Goal: Task Accomplishment & Management: Complete application form

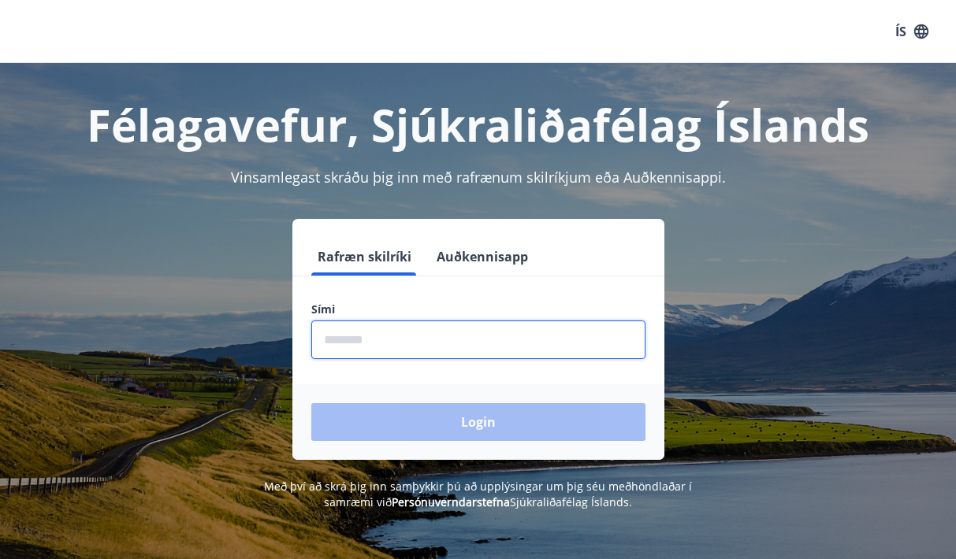
click at [430, 339] on input "phone" at bounding box center [478, 340] width 334 height 39
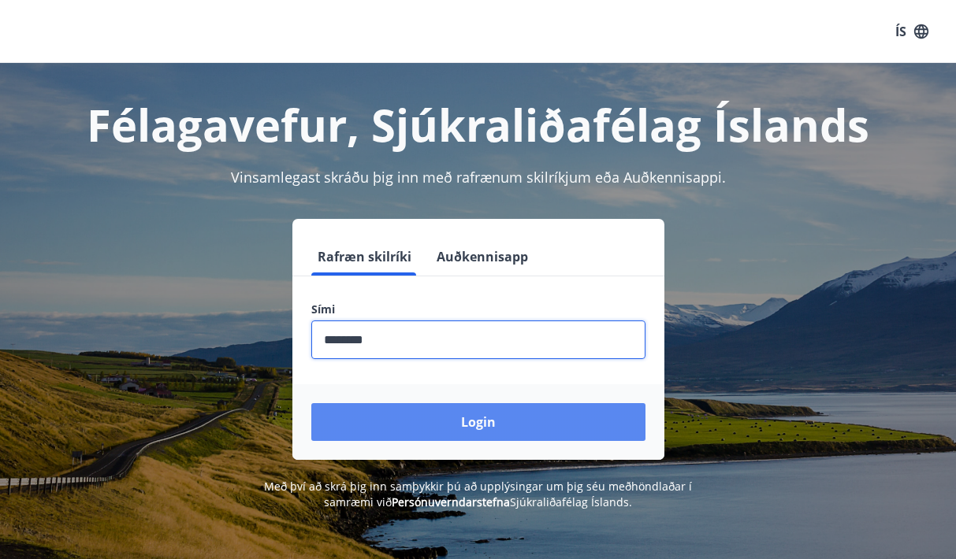
type input "********"
click at [454, 426] on button "Login" at bounding box center [478, 422] width 334 height 38
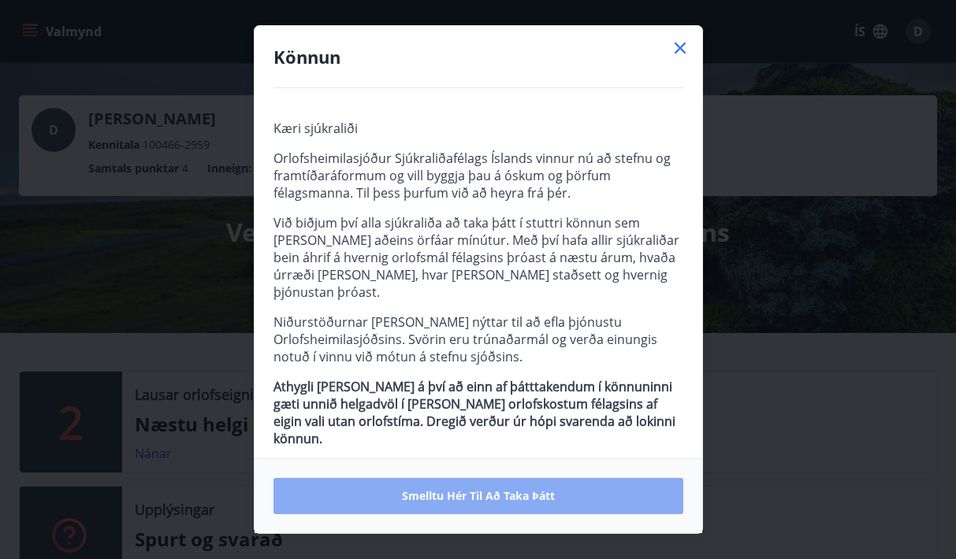
click at [450, 504] on button "Smelltu hér til að taka þátt" at bounding box center [478, 496] width 410 height 36
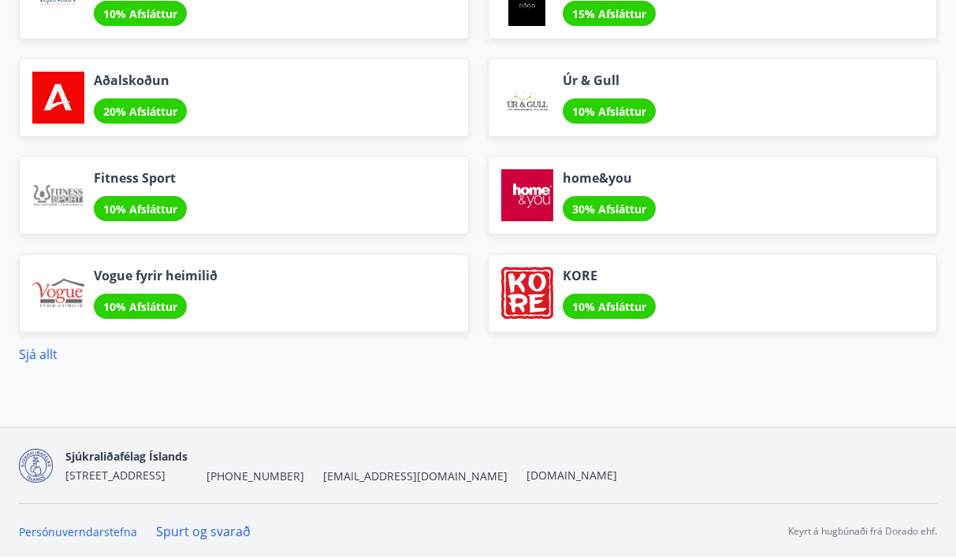
scroll to position [1901, 0]
click at [29, 359] on link "Sjá allt" at bounding box center [38, 354] width 39 height 17
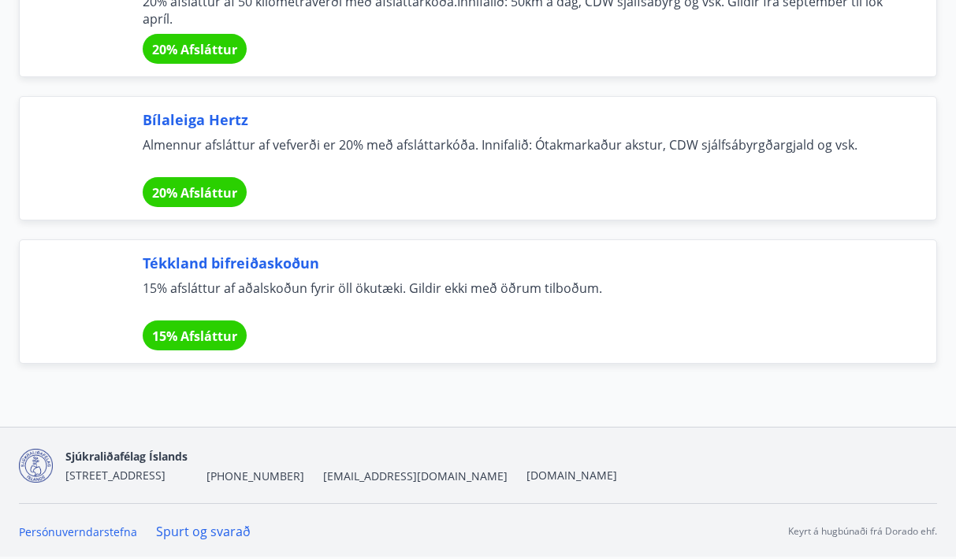
scroll to position [11526, 0]
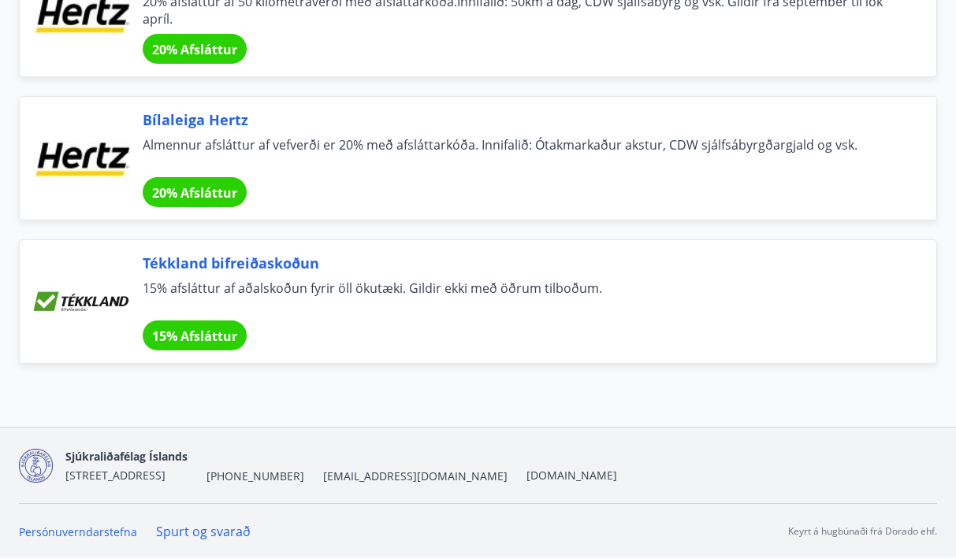
click at [209, 340] on span "15% Afsláttur" at bounding box center [194, 336] width 85 height 17
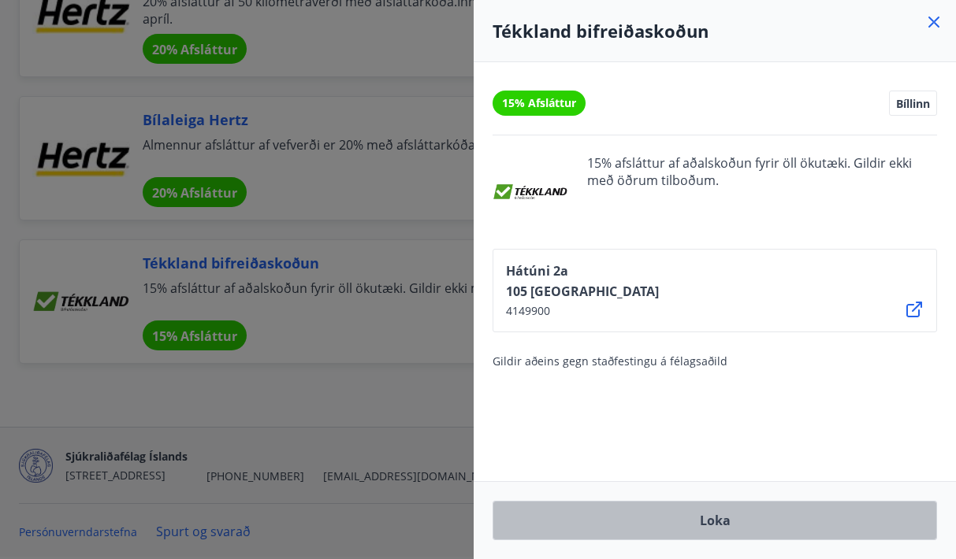
click at [689, 521] on button "Loka" at bounding box center [714, 520] width 444 height 39
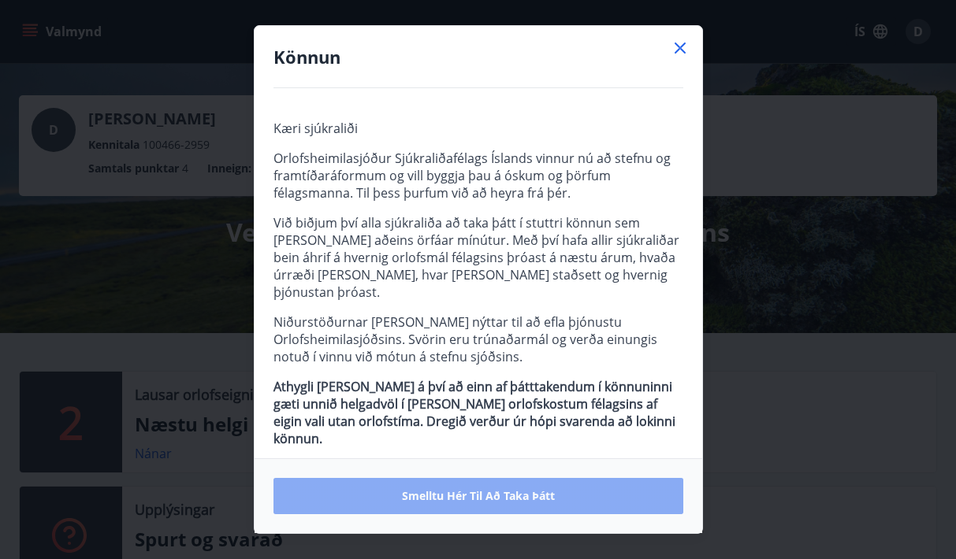
click at [484, 494] on span "Smelltu hér til að taka þátt" at bounding box center [478, 496] width 153 height 16
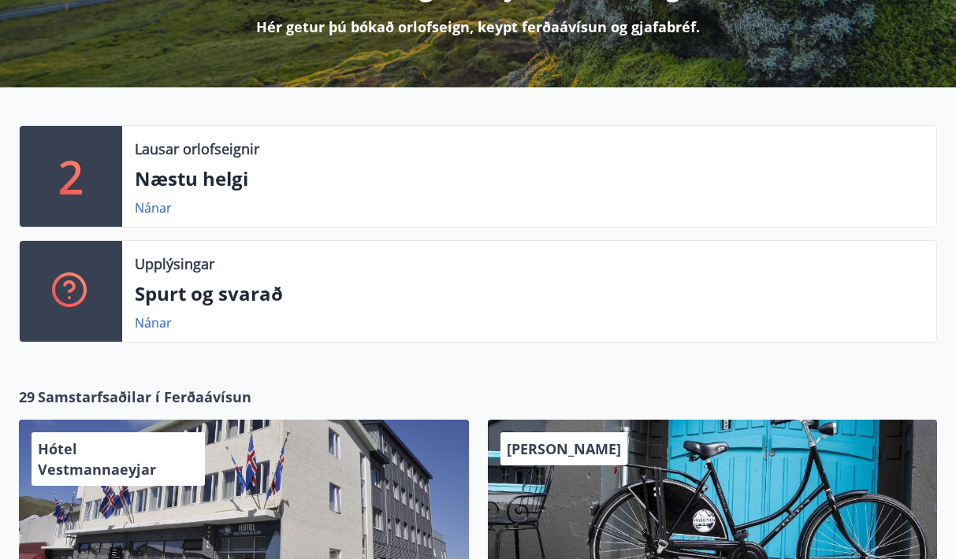
scroll to position [247, 0]
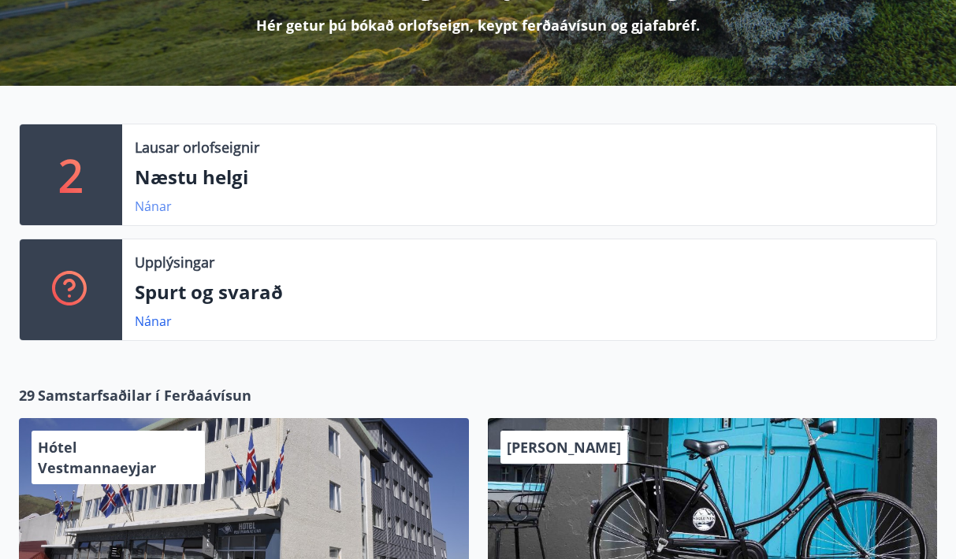
click at [154, 204] on link "Nánar" at bounding box center [153, 206] width 37 height 17
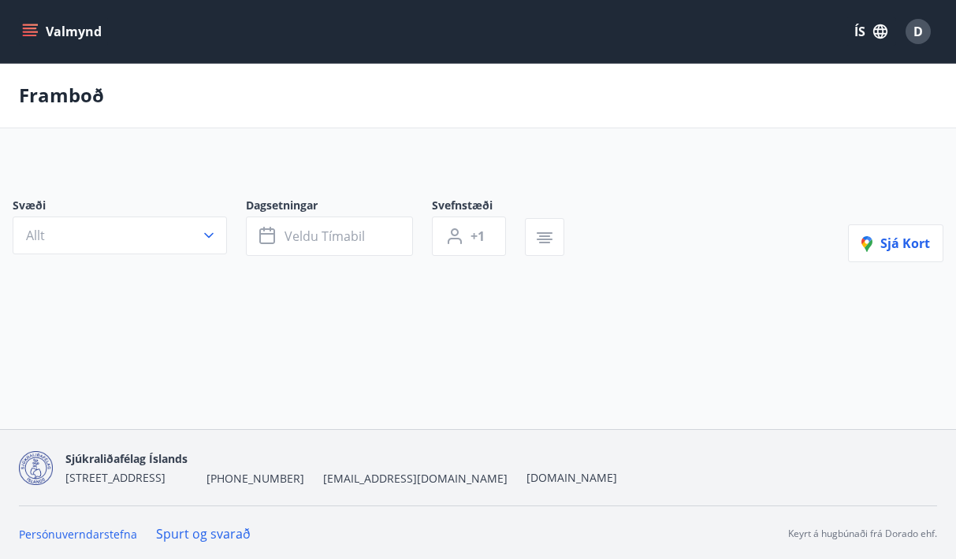
type input "*"
